Goal: Information Seeking & Learning: Find specific page/section

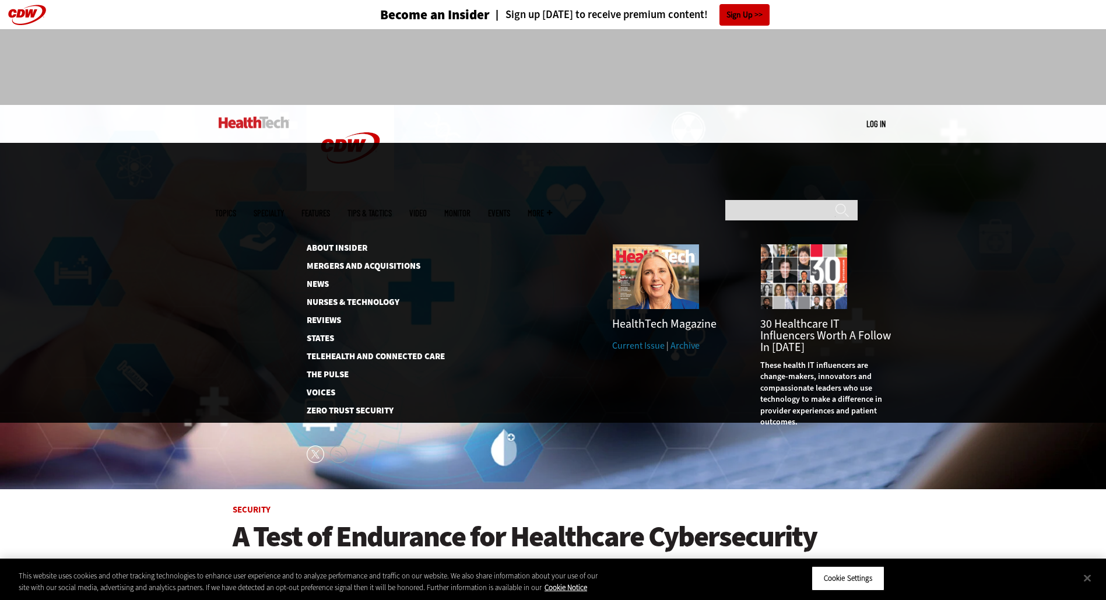
click at [570, 194] on ul "Topics Specialty Features Tips & Tactics Video MonITor Events More Search" at bounding box center [392, 213] width 355 height 38
click at [654, 244] on img at bounding box center [655, 277] width 87 height 66
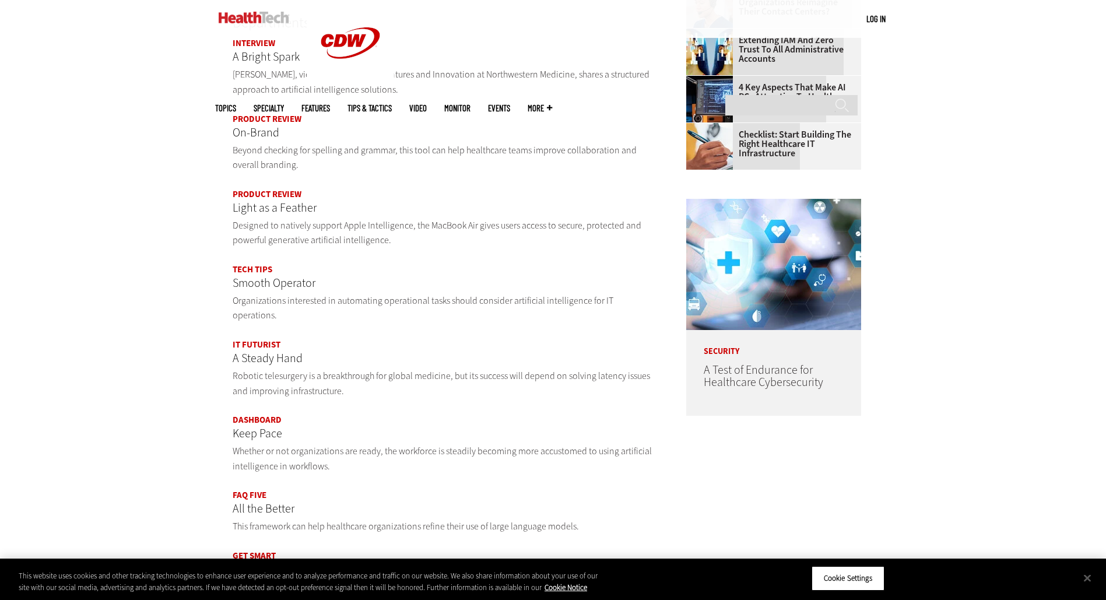
scroll to position [817, 0]
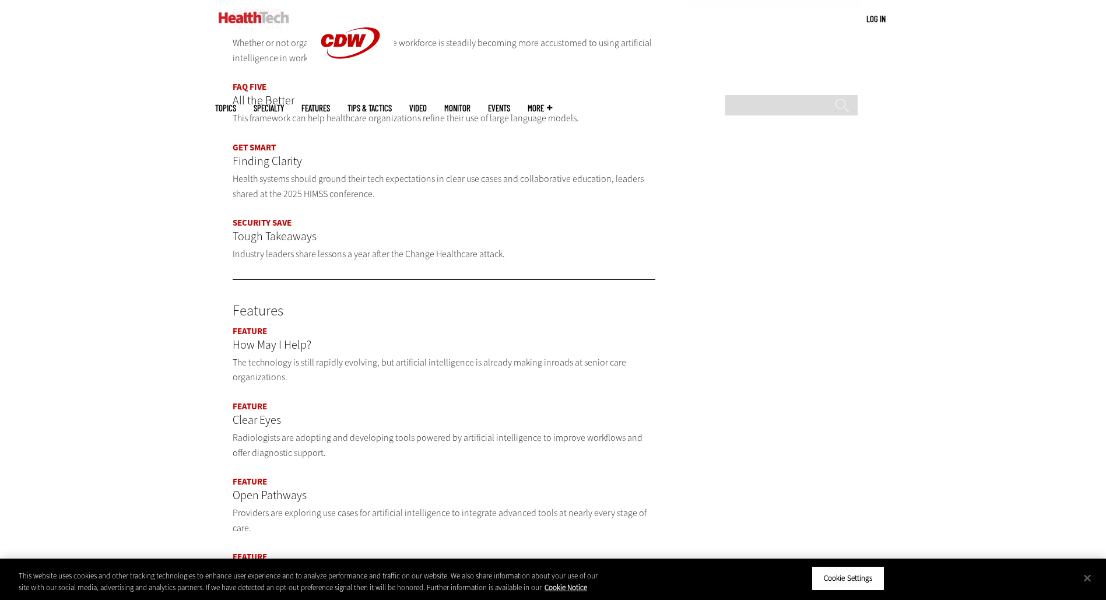
click at [800, 482] on main "Artificial Intelligence Order of Operations Health systems are finding ways to …" at bounding box center [553, 103] width 677 height 1537
click at [1087, 576] on button "Close" at bounding box center [1088, 578] width 26 height 26
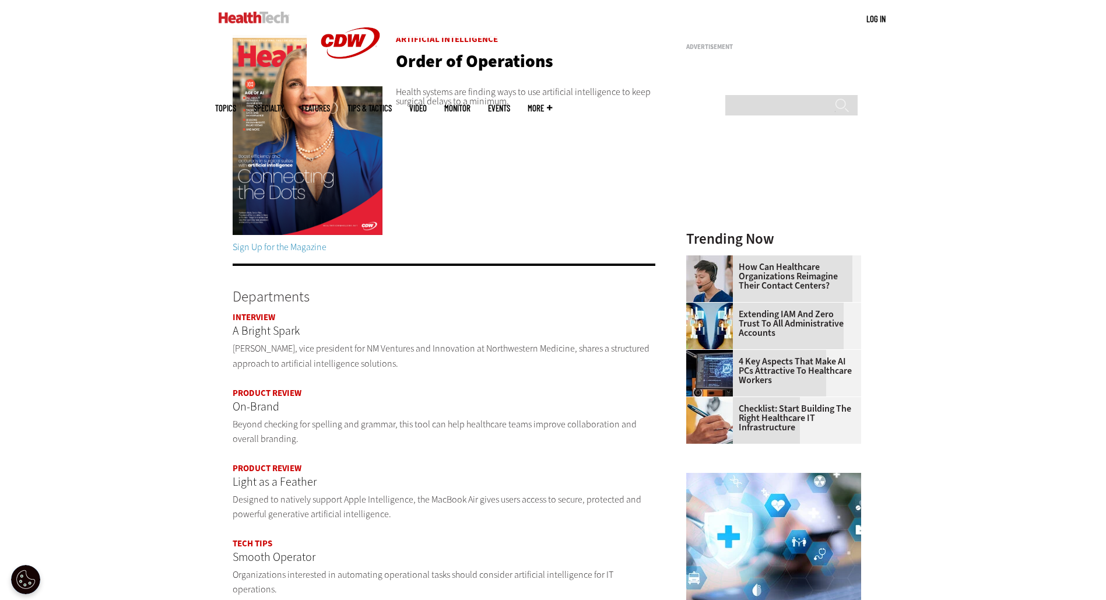
scroll to position [0, 0]
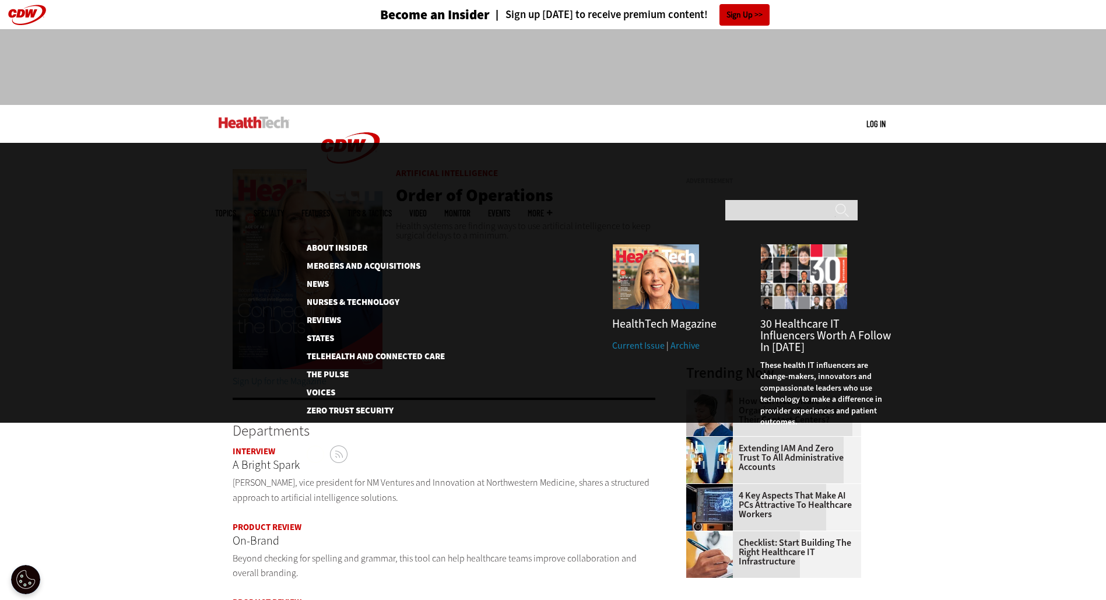
click at [552, 209] on span "More" at bounding box center [540, 213] width 24 height 9
click at [332, 244] on link "About Insider" at bounding box center [367, 248] width 120 height 9
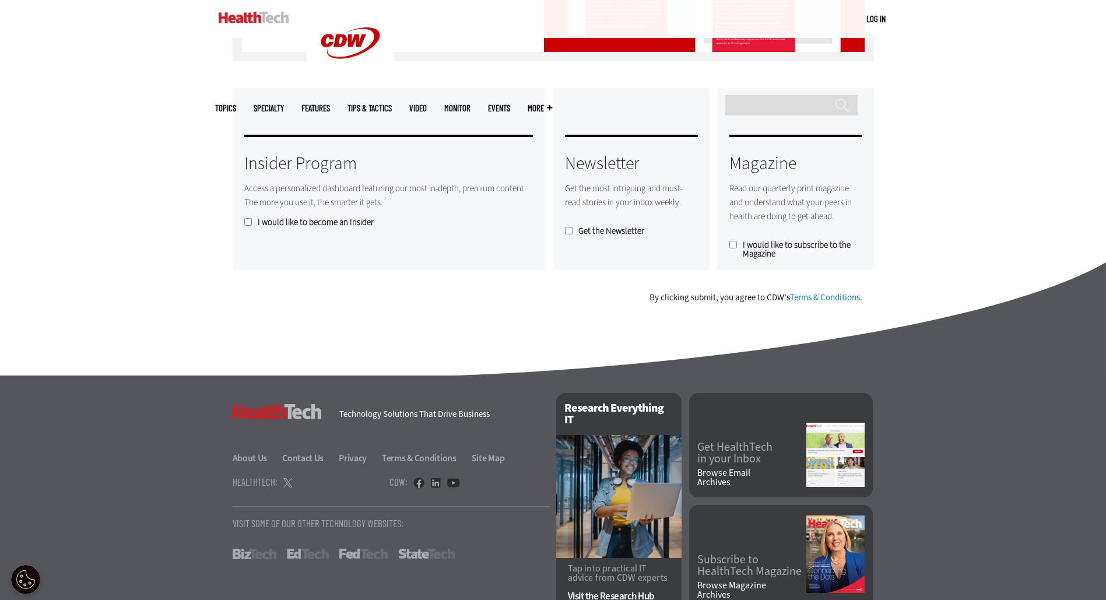
scroll to position [941, 0]
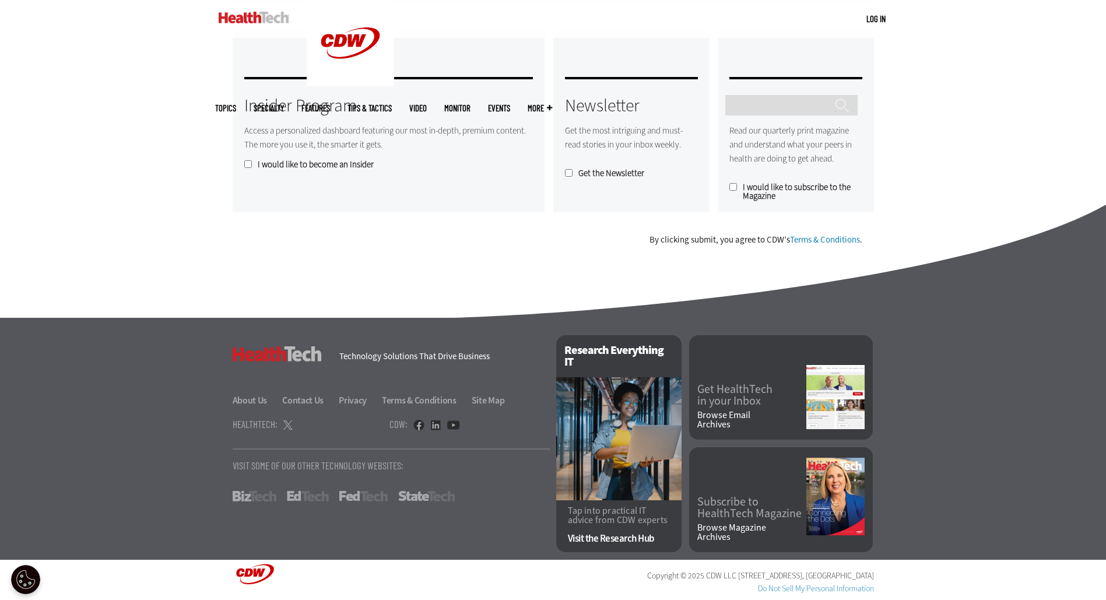
click at [827, 240] on link "Terms & Conditions" at bounding box center [825, 240] width 70 height 12
click at [777, 95] on input "Search" at bounding box center [792, 105] width 132 height 20
type input "**********"
click at [835, 98] on input "******" at bounding box center [842, 109] width 14 height 23
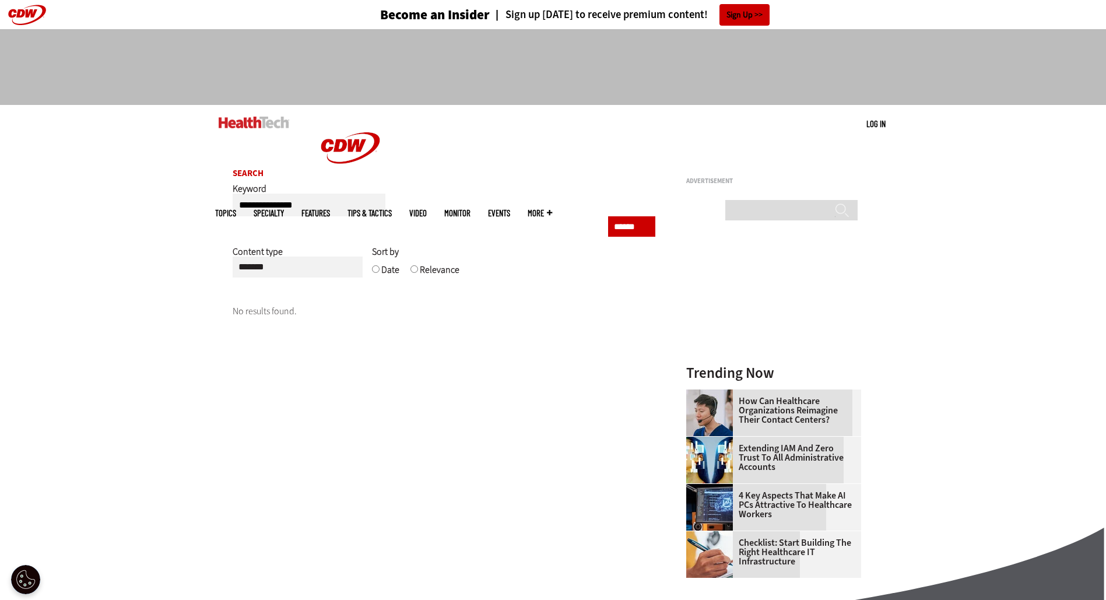
click at [243, 123] on img at bounding box center [254, 123] width 71 height 12
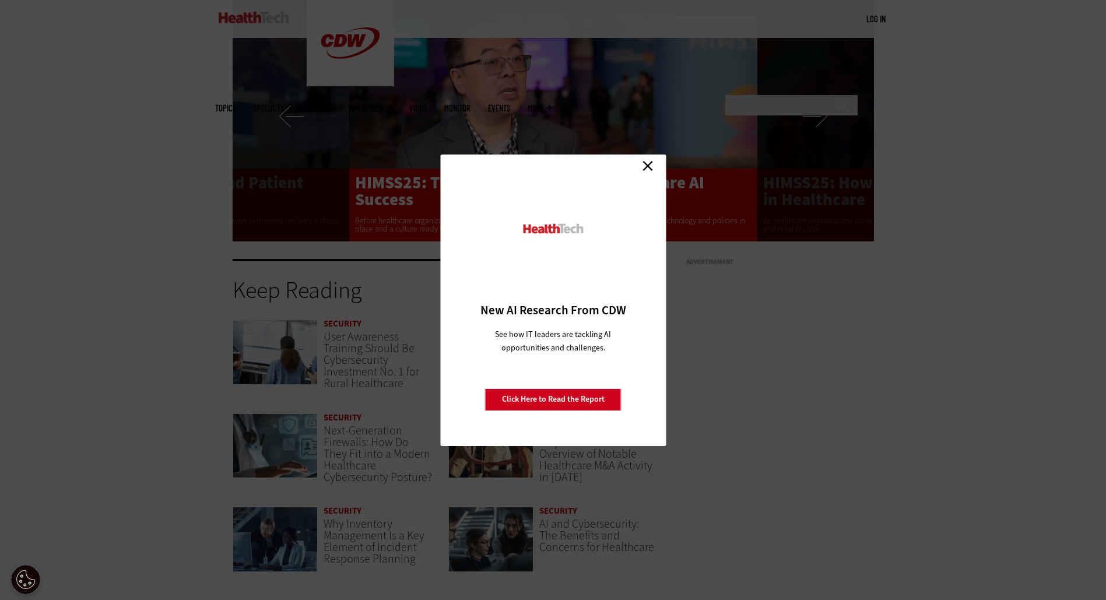
scroll to position [2624, 0]
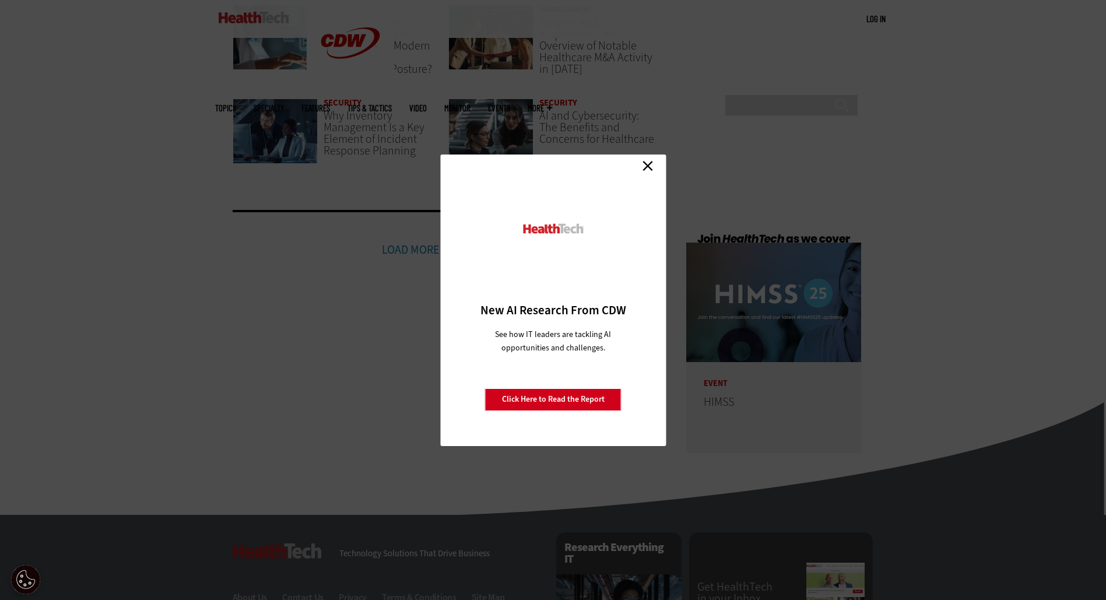
click at [646, 167] on link "Close" at bounding box center [647, 165] width 17 height 17
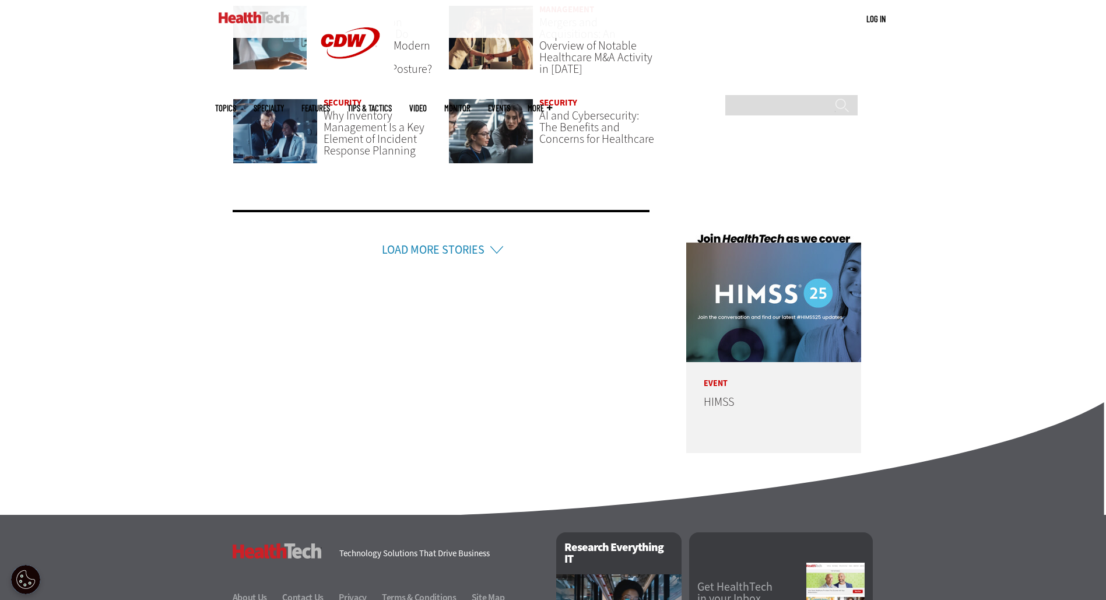
scroll to position [2821, 0]
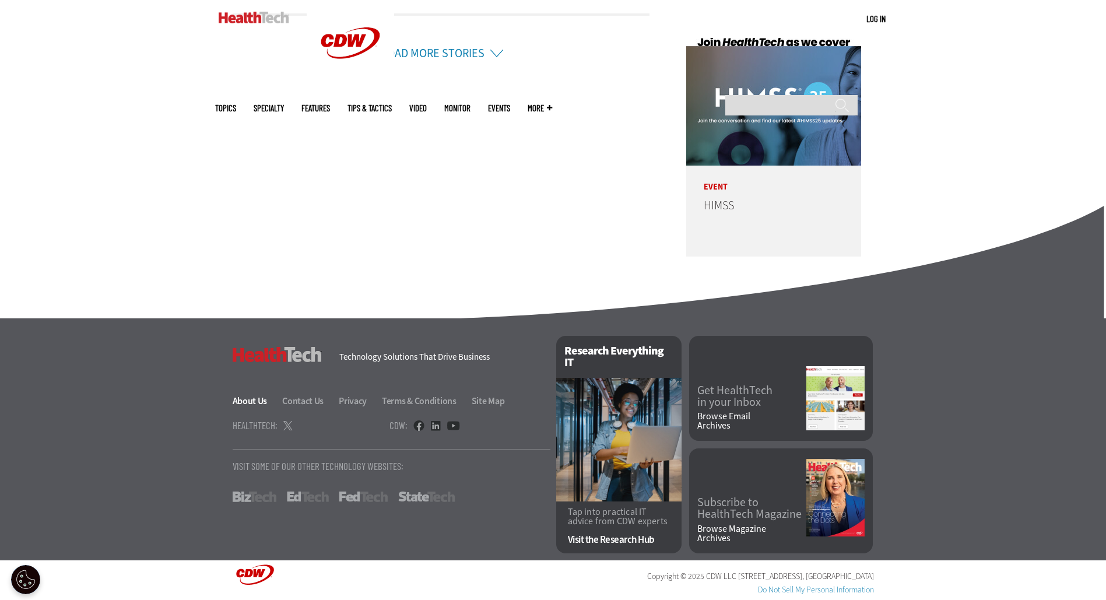
click at [244, 402] on link "About Us" at bounding box center [257, 401] width 48 height 12
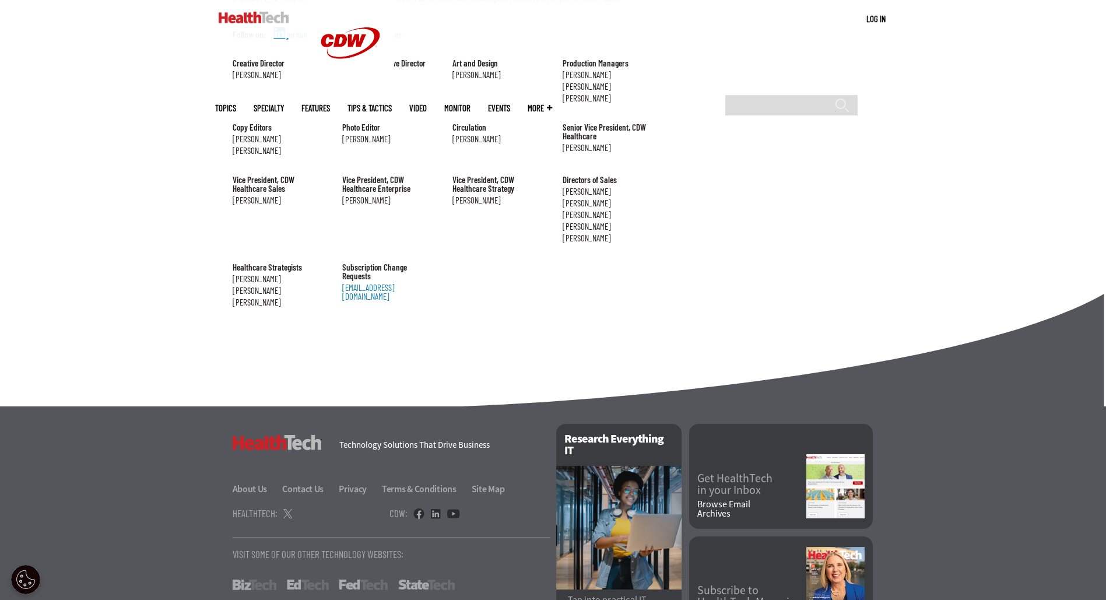
scroll to position [1238, 0]
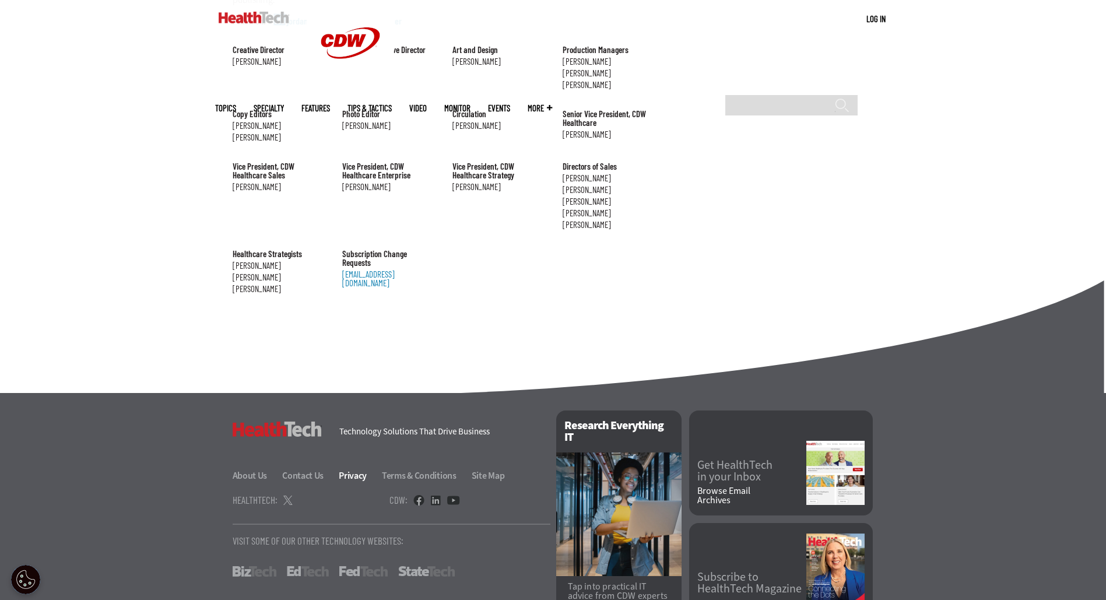
click at [355, 469] on link "Privacy" at bounding box center [359, 475] width 41 height 12
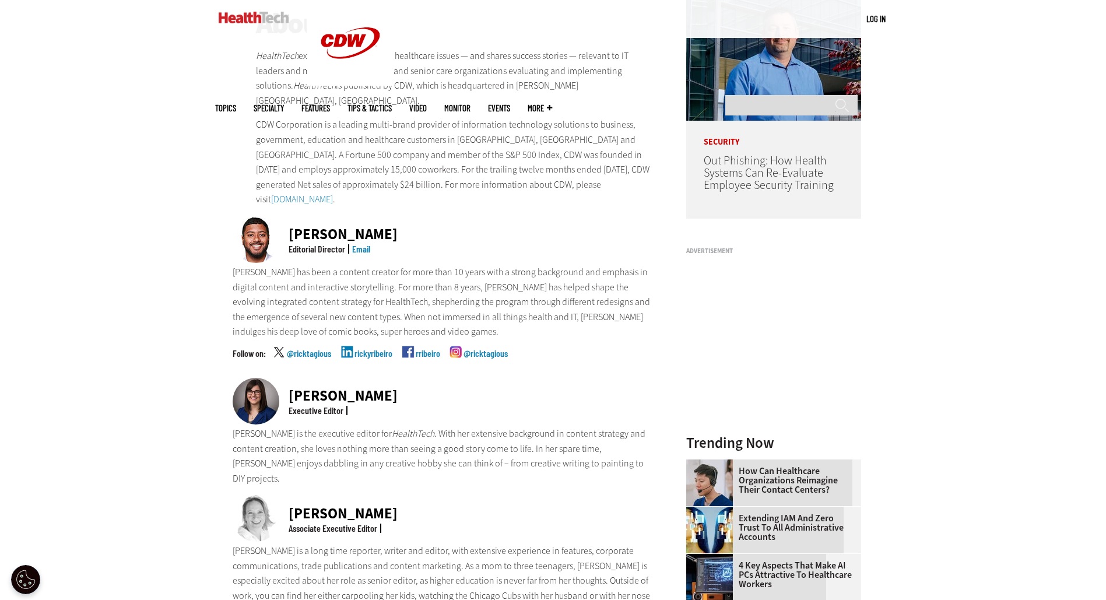
scroll to position [0, 0]
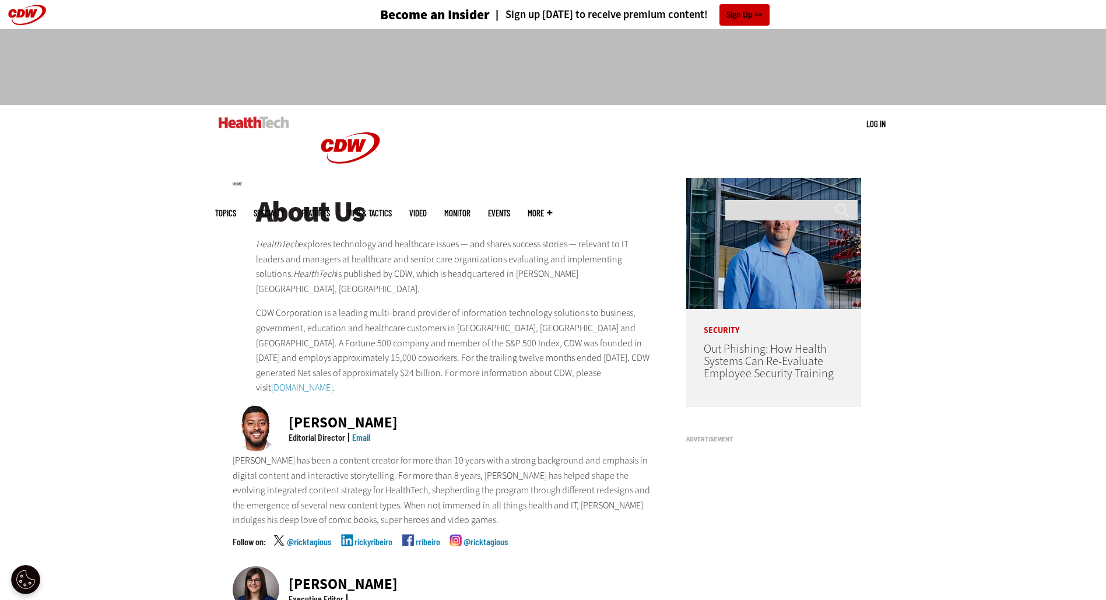
click at [715, 282] on img at bounding box center [773, 243] width 175 height 131
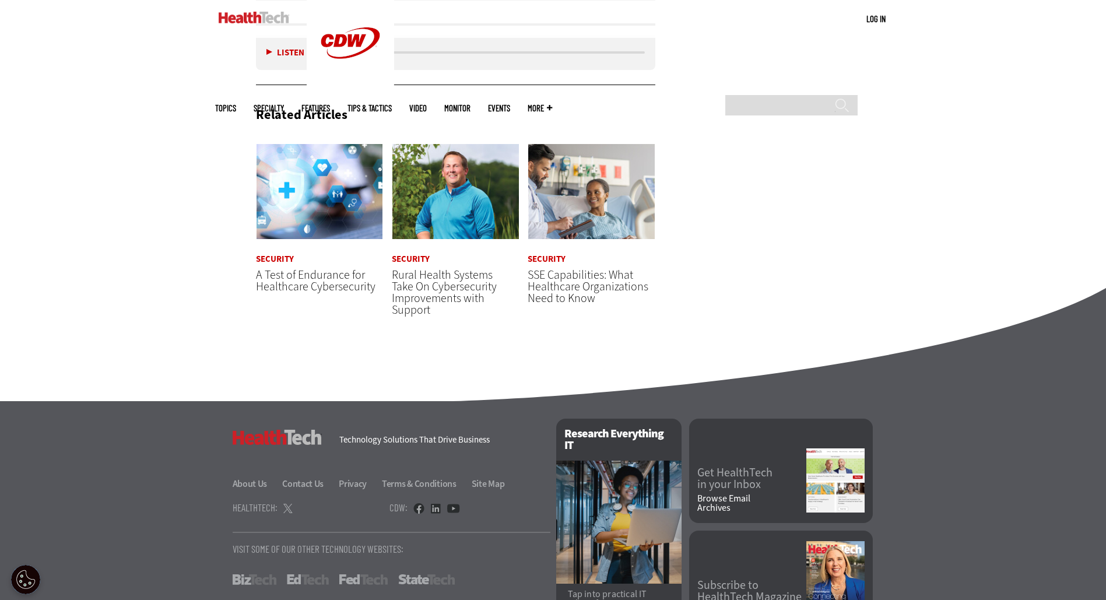
scroll to position [4653, 0]
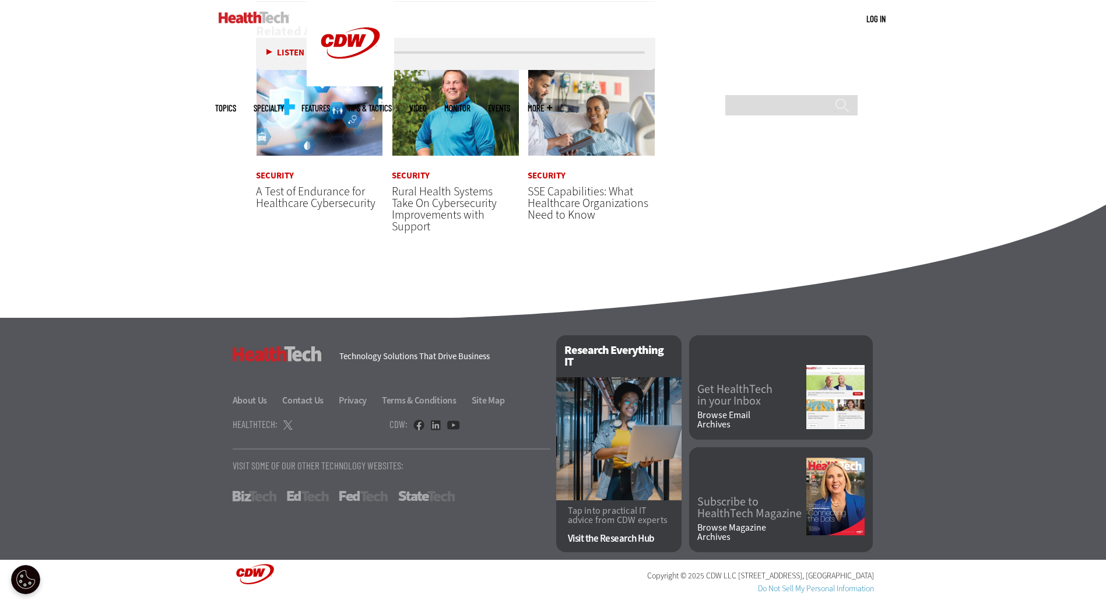
click at [274, 352] on h3 "HealthTech" at bounding box center [277, 353] width 89 height 15
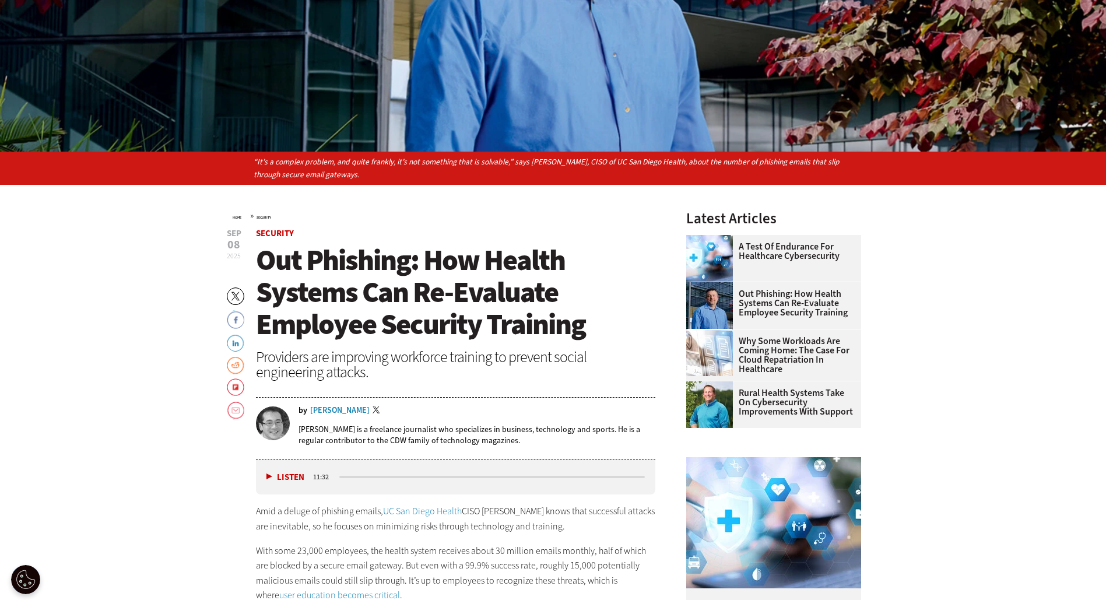
scroll to position [0, 0]
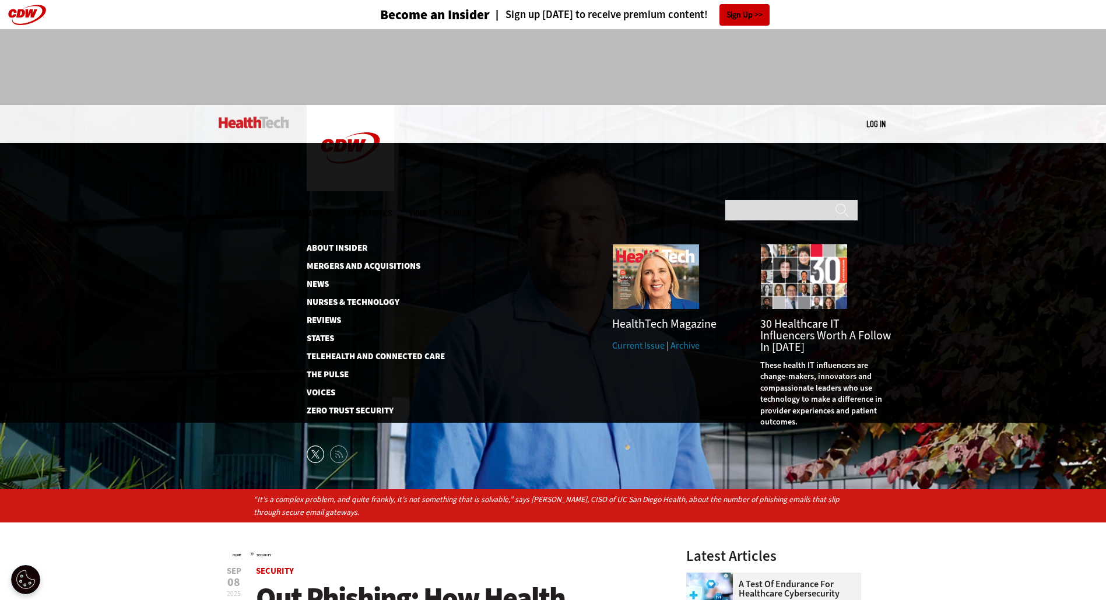
click at [640, 339] on link "Current Issue" at bounding box center [638, 345] width 52 height 12
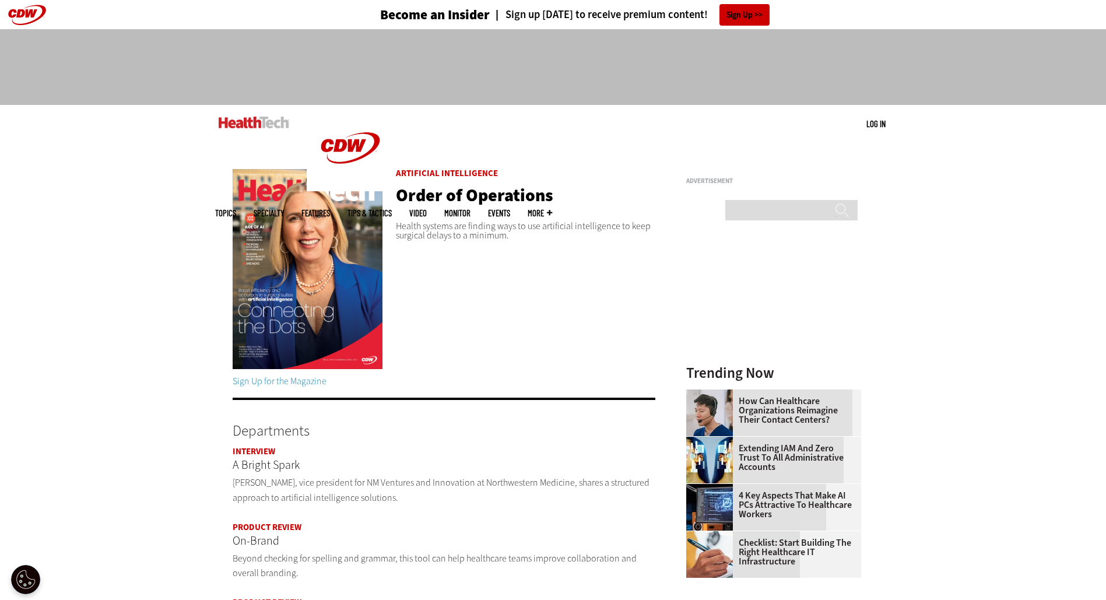
click at [336, 315] on img at bounding box center [308, 269] width 150 height 200
click at [303, 191] on img at bounding box center [308, 269] width 150 height 200
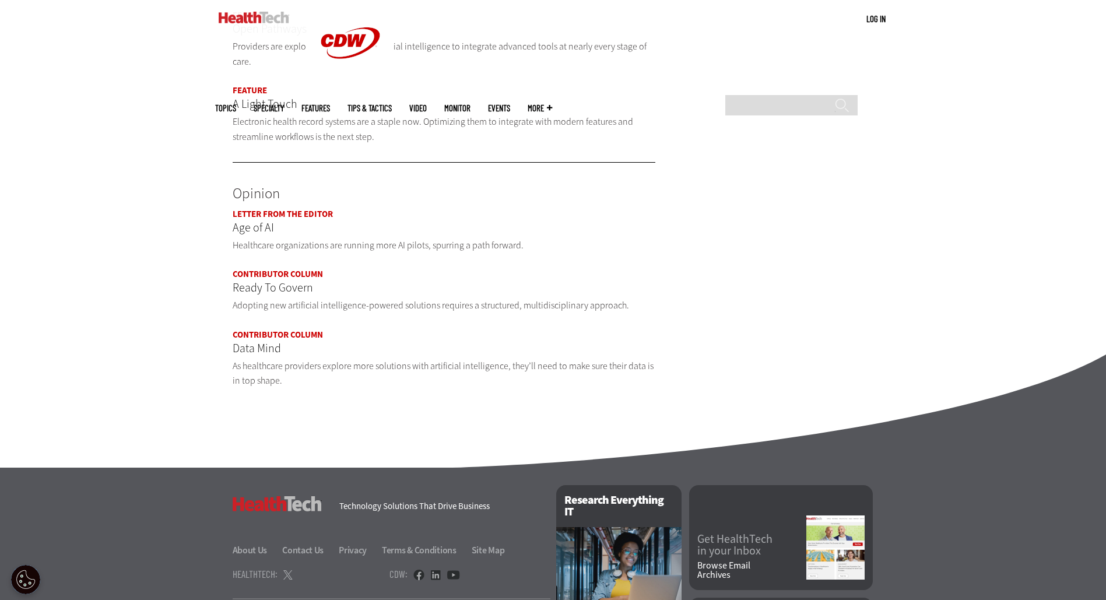
scroll to position [1417, 0]
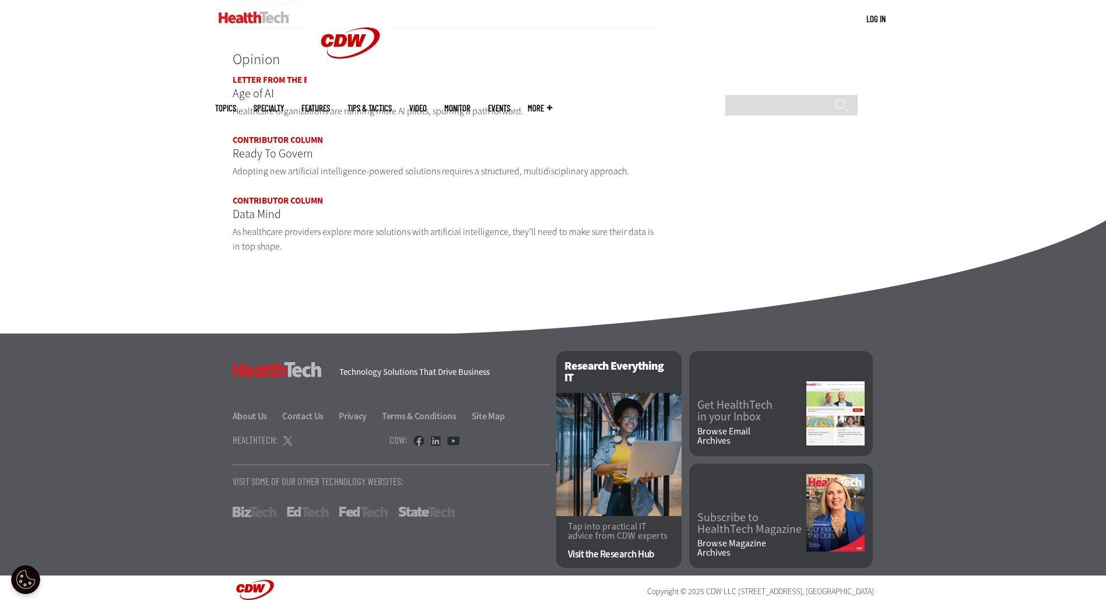
click at [268, 74] on link "Letter From the Editor" at bounding box center [283, 80] width 100 height 12
